Goal: Transaction & Acquisition: Register for event/course

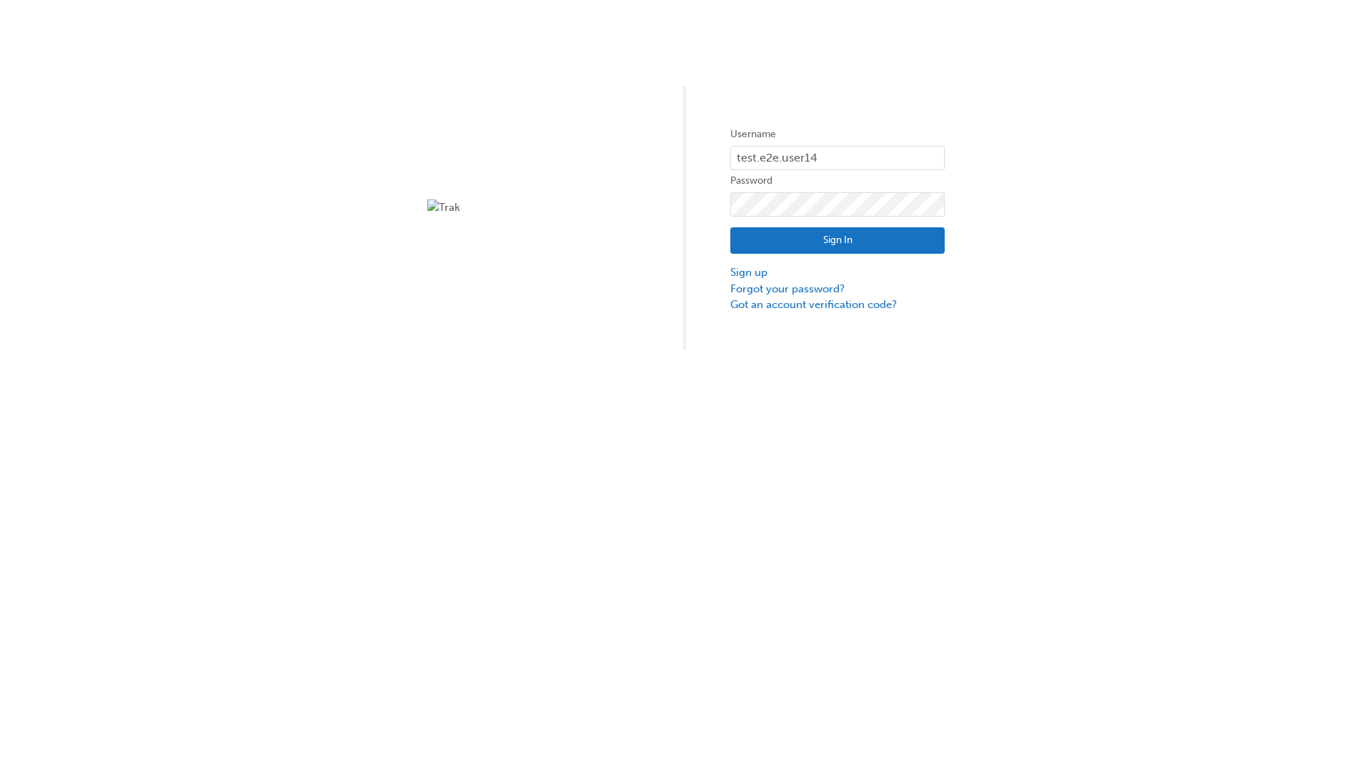
type input "test.e2e.user14"
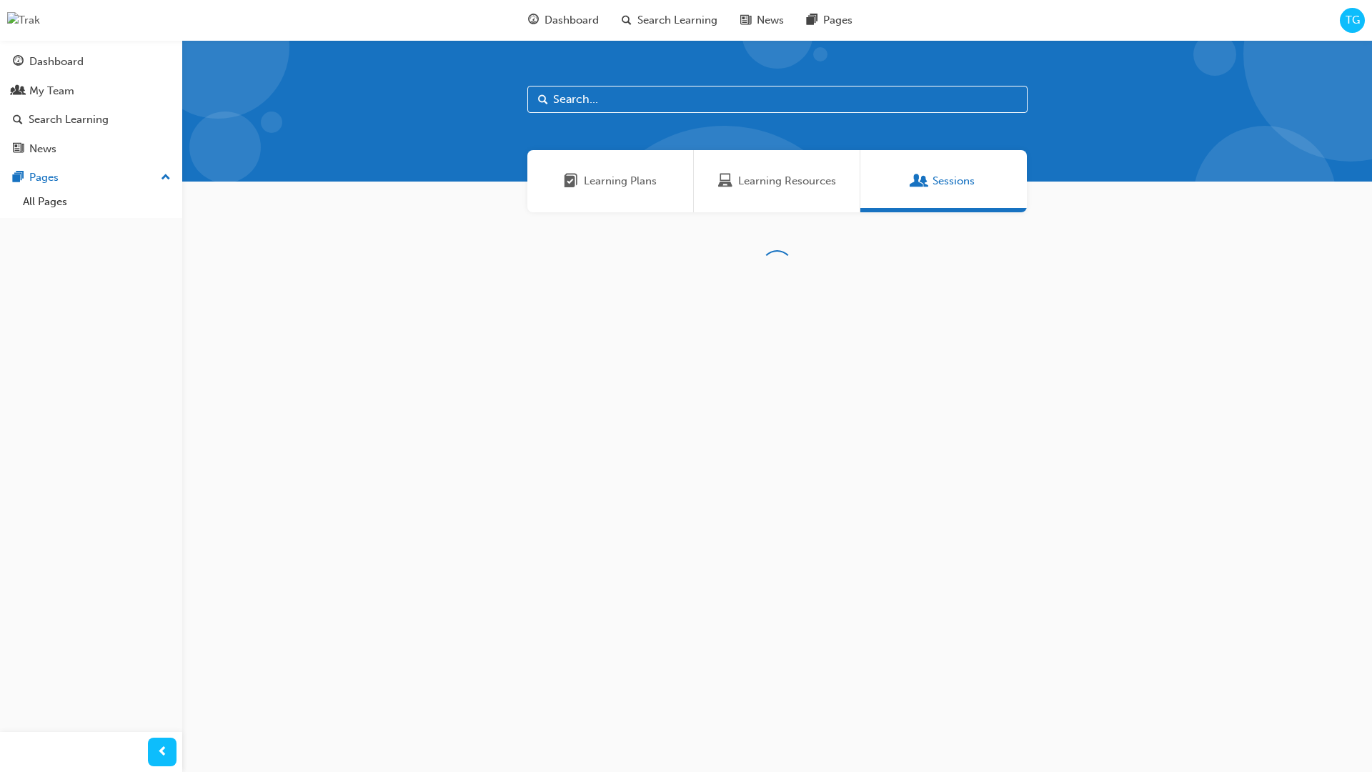
scroll to position [46, 0]
